Goal: Book appointment/travel/reservation

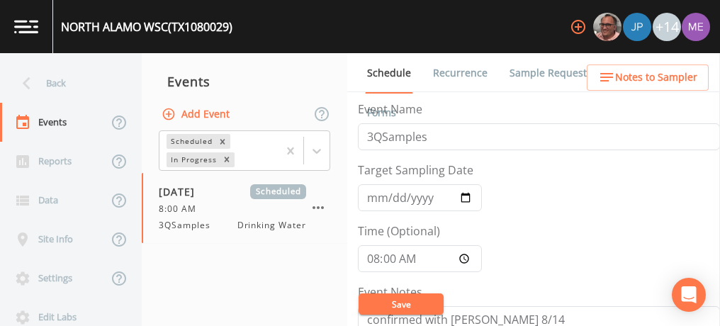
scroll to position [234, 0]
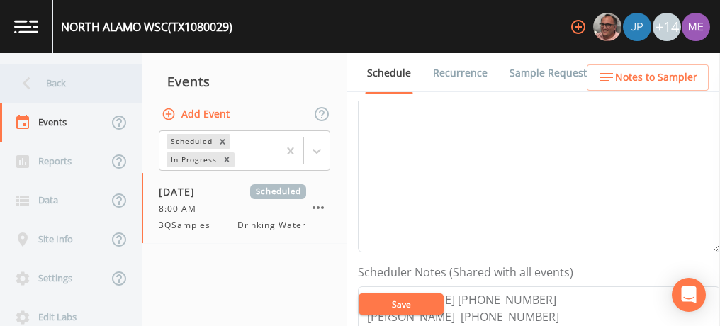
click at [51, 88] on div "Back" at bounding box center [64, 83] width 128 height 39
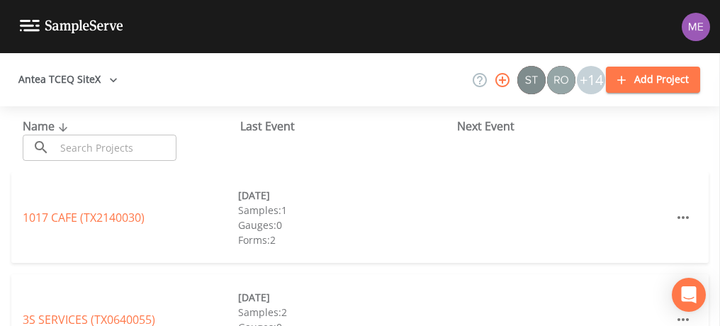
click at [77, 151] on input "text" at bounding box center [115, 148] width 121 height 26
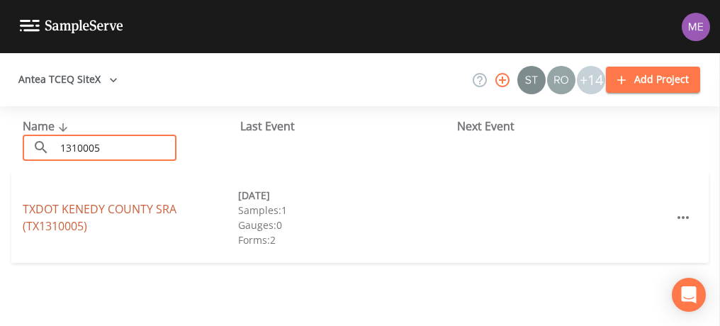
type input "1310005"
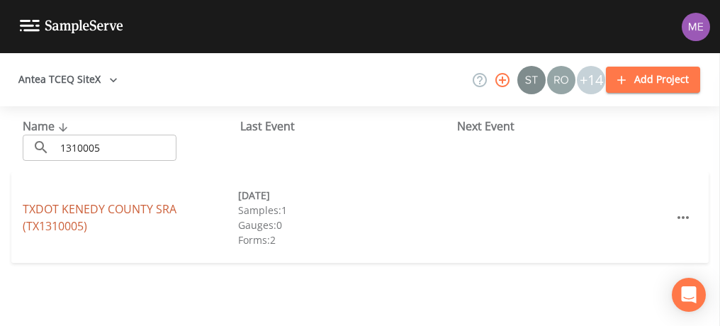
click at [88, 209] on link "TXDOT [GEOGRAPHIC_DATA] (TX1310005)" at bounding box center [100, 217] width 154 height 33
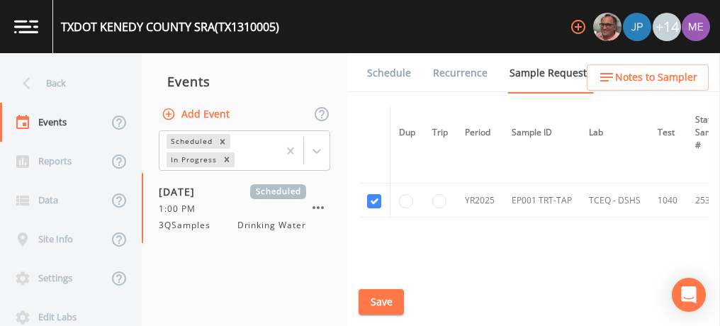
scroll to position [142, 0]
click at [384, 299] on button "Save" at bounding box center [381, 302] width 45 height 26
click at [389, 68] on link "Schedule" at bounding box center [389, 73] width 48 height 40
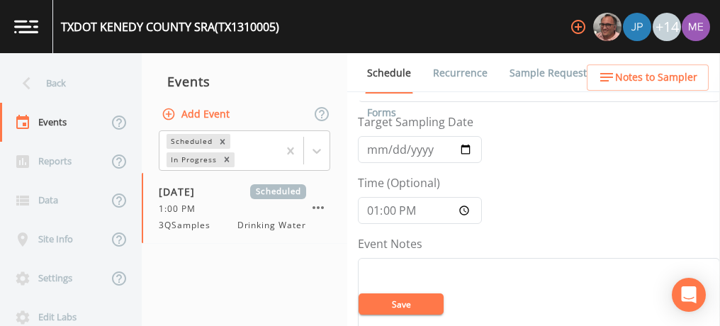
scroll to position [54, 0]
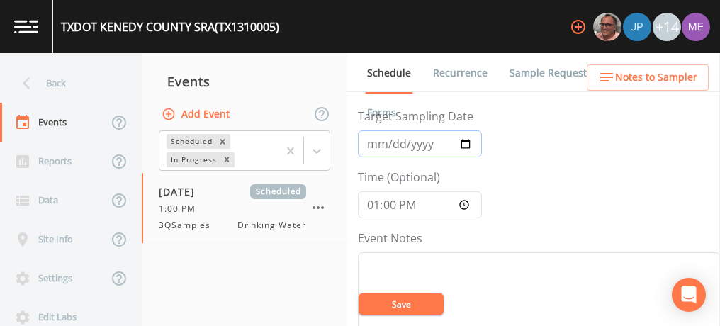
click at [374, 142] on input "[DATE]" at bounding box center [420, 143] width 124 height 27
type input "[DATE]"
click at [373, 205] on input "13:00:00" at bounding box center [420, 204] width 124 height 27
type input "12:00"
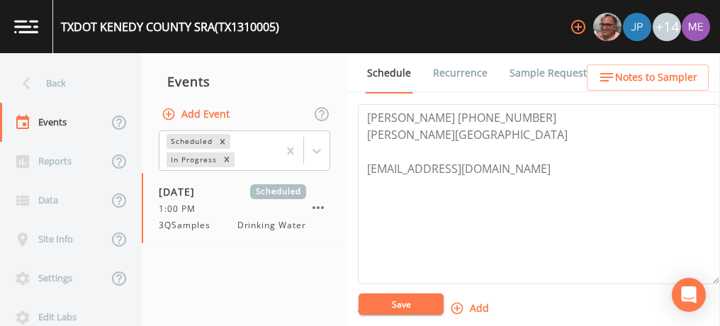
scroll to position [415, 0]
